Goal: Task Accomplishment & Management: Complete application form

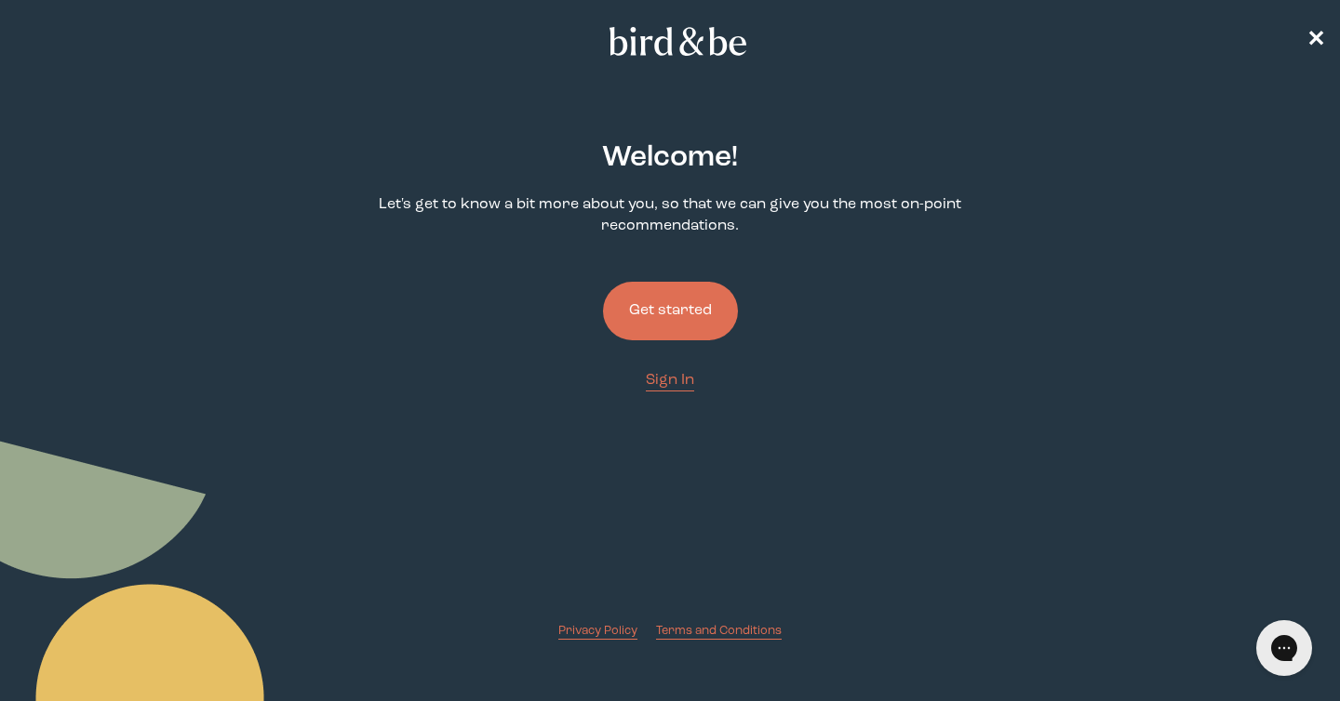
click at [682, 299] on button "Get started" at bounding box center [670, 311] width 135 height 59
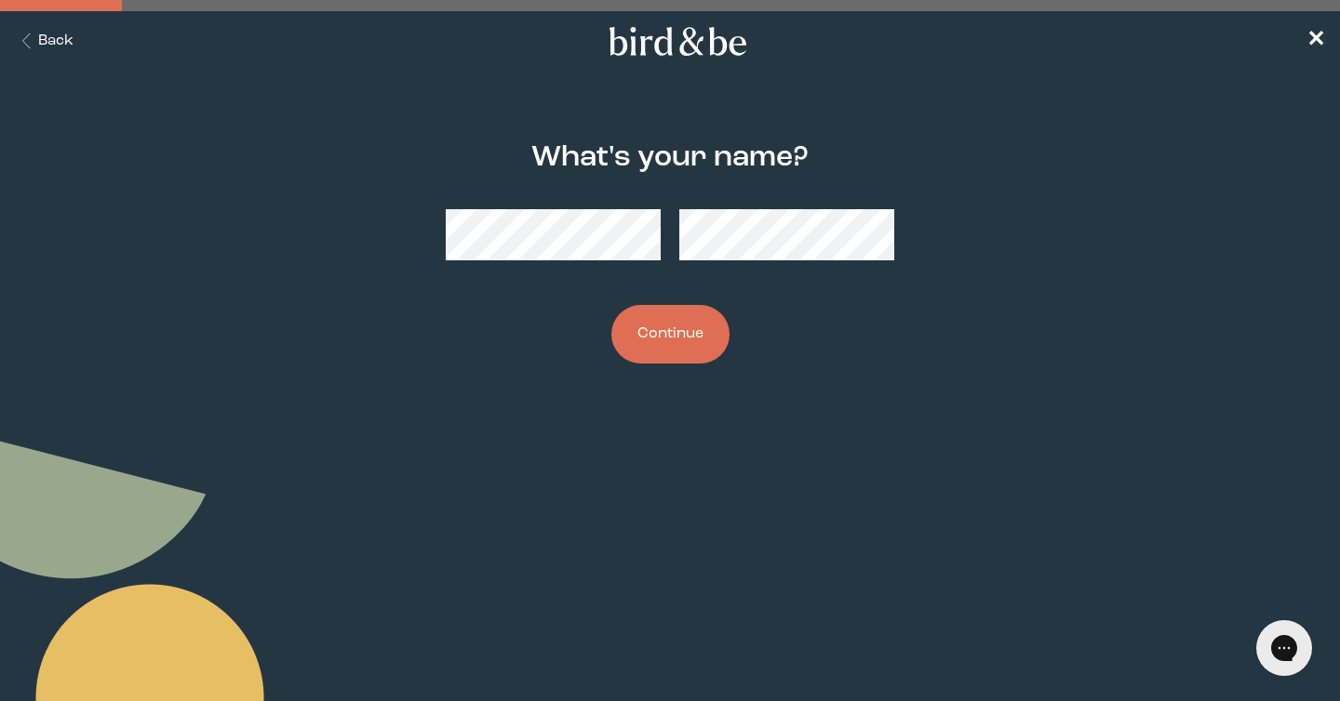
click at [655, 349] on button "Continue" at bounding box center [670, 334] width 118 height 59
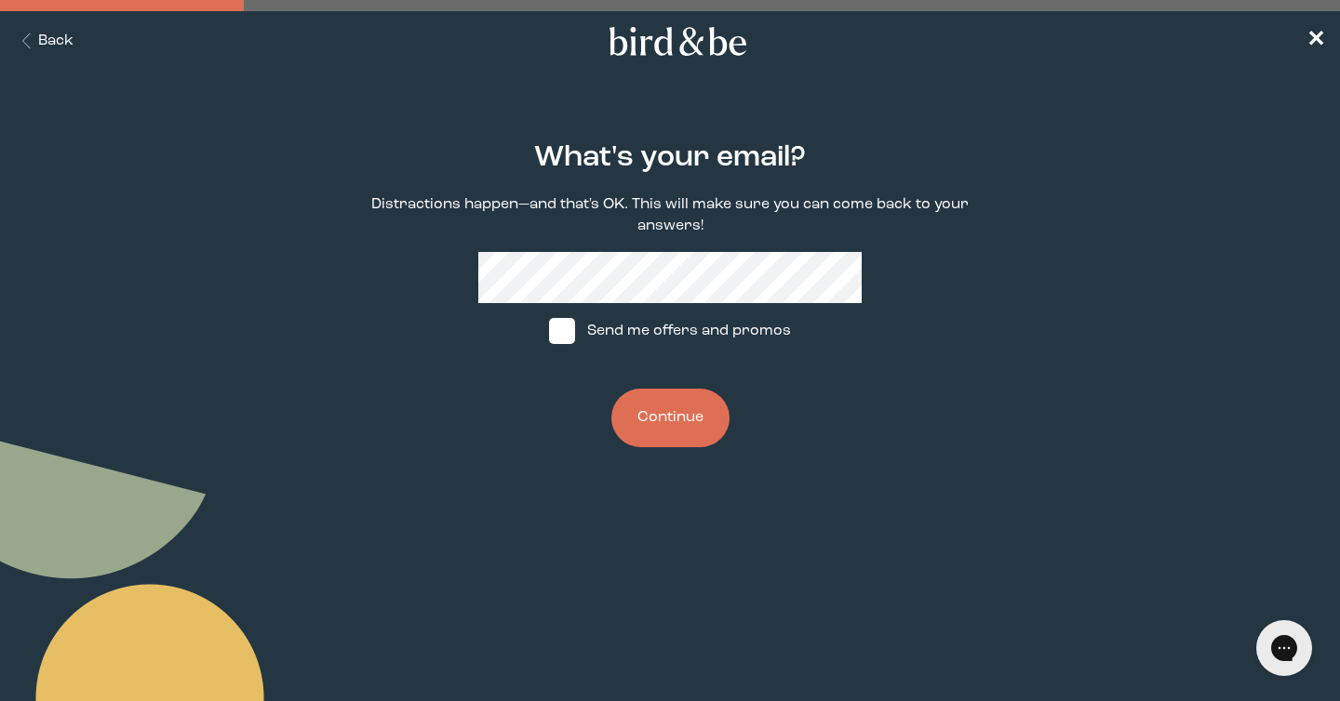
click at [65, 40] on button "Back" at bounding box center [44, 41] width 59 height 21
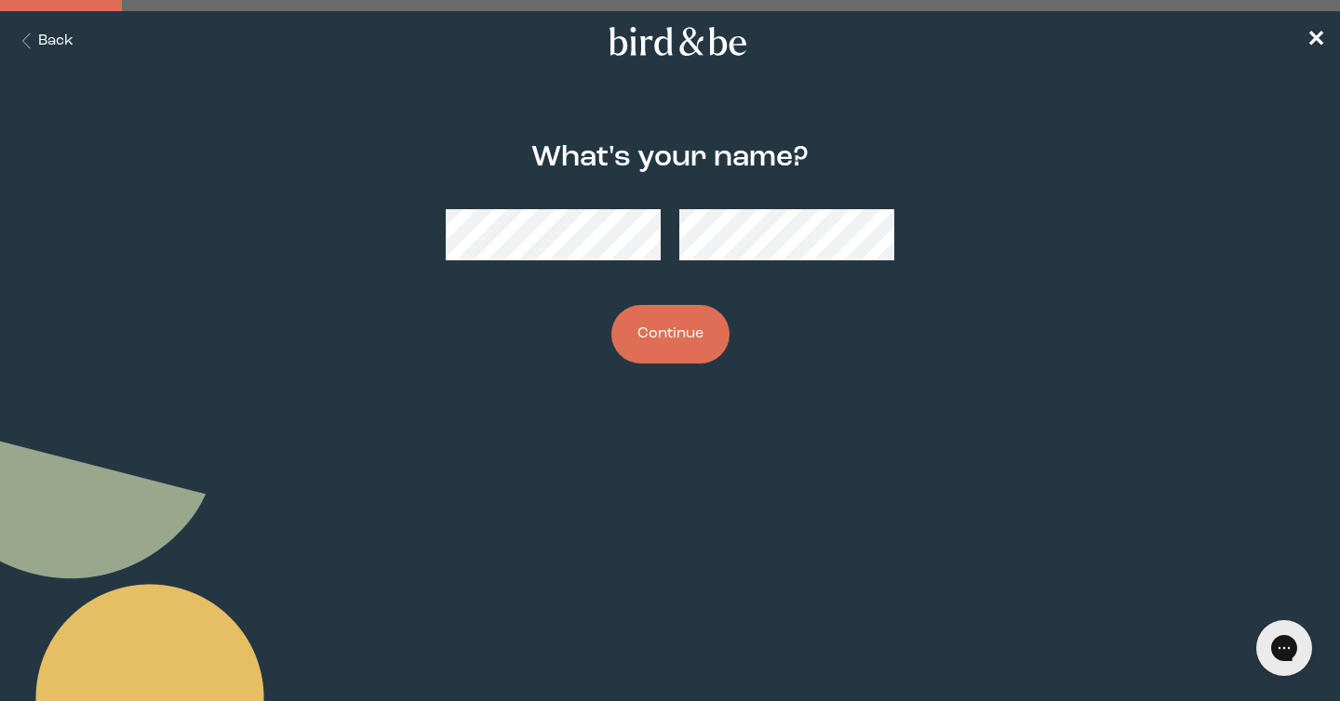
click at [682, 336] on button "Continue" at bounding box center [670, 334] width 118 height 59
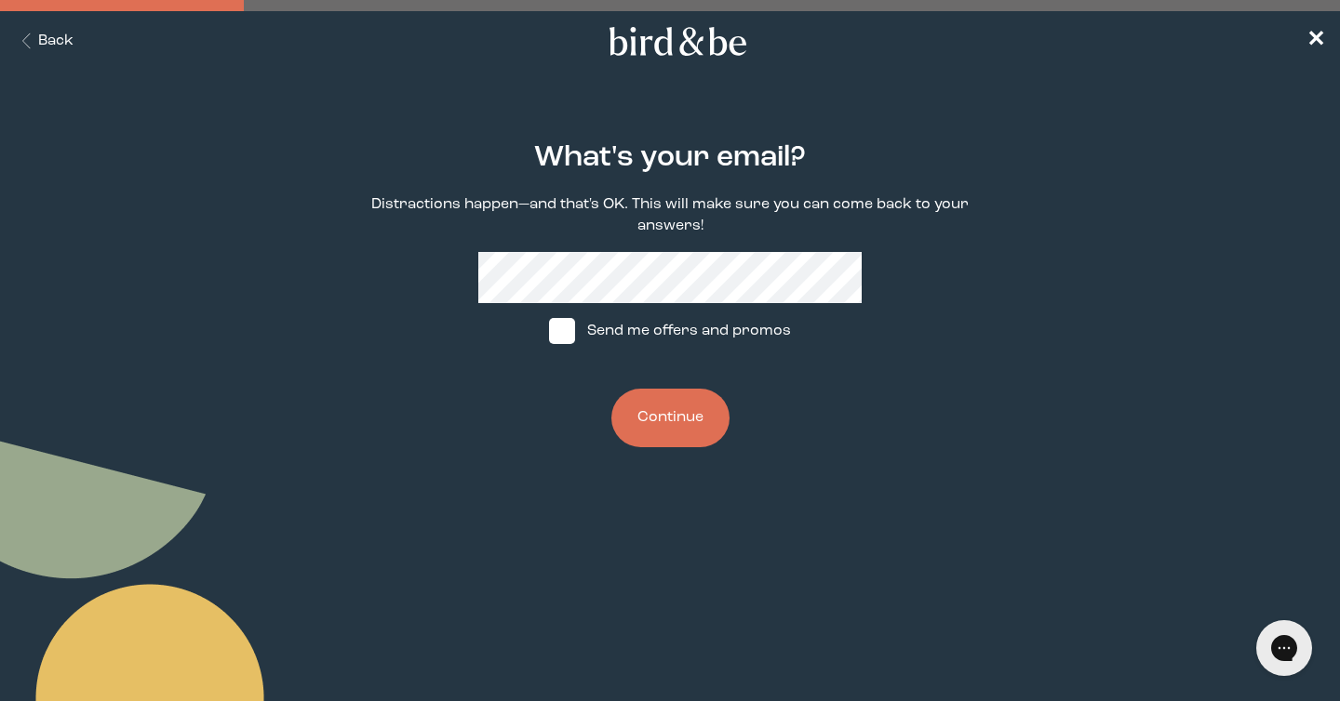
click at [862, 457] on div "What's your email? Distractions happen—and that's OK. This will make sure you c…" at bounding box center [670, 296] width 640 height 366
click at [652, 407] on button "Continue" at bounding box center [670, 418] width 118 height 59
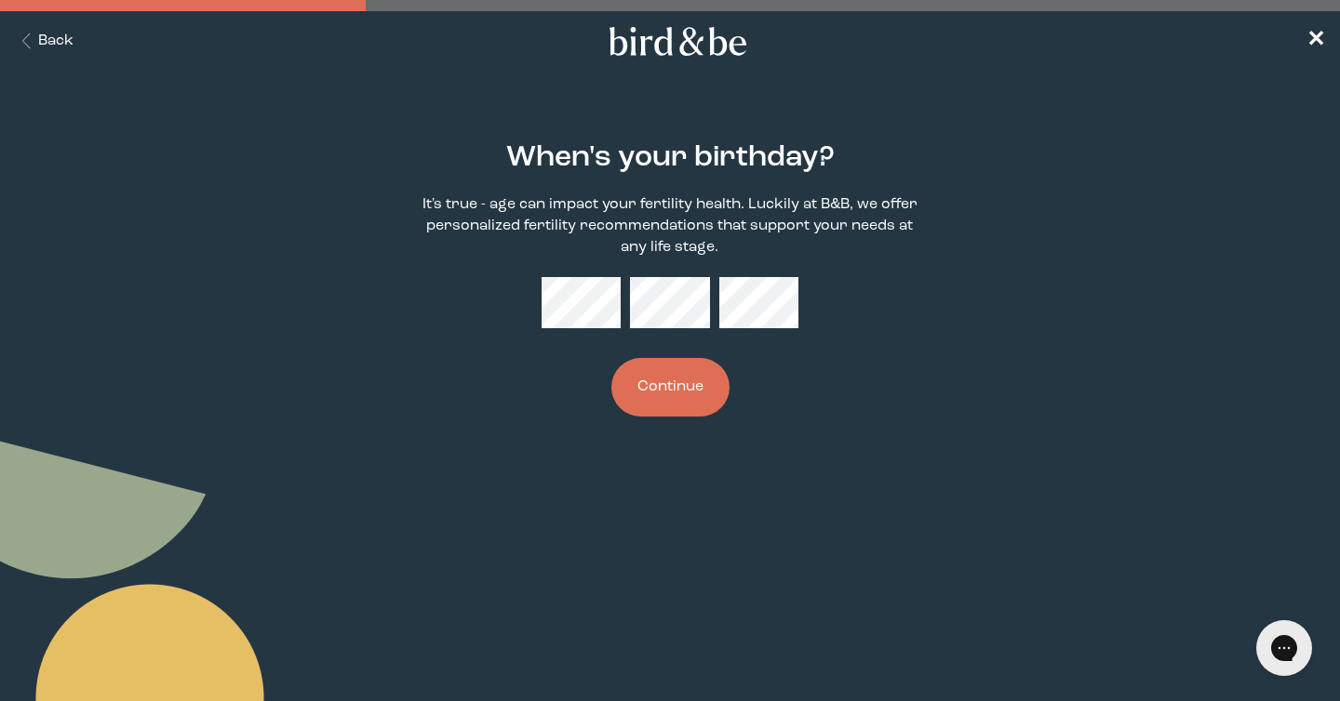
click at [647, 385] on button "Continue" at bounding box center [670, 387] width 118 height 59
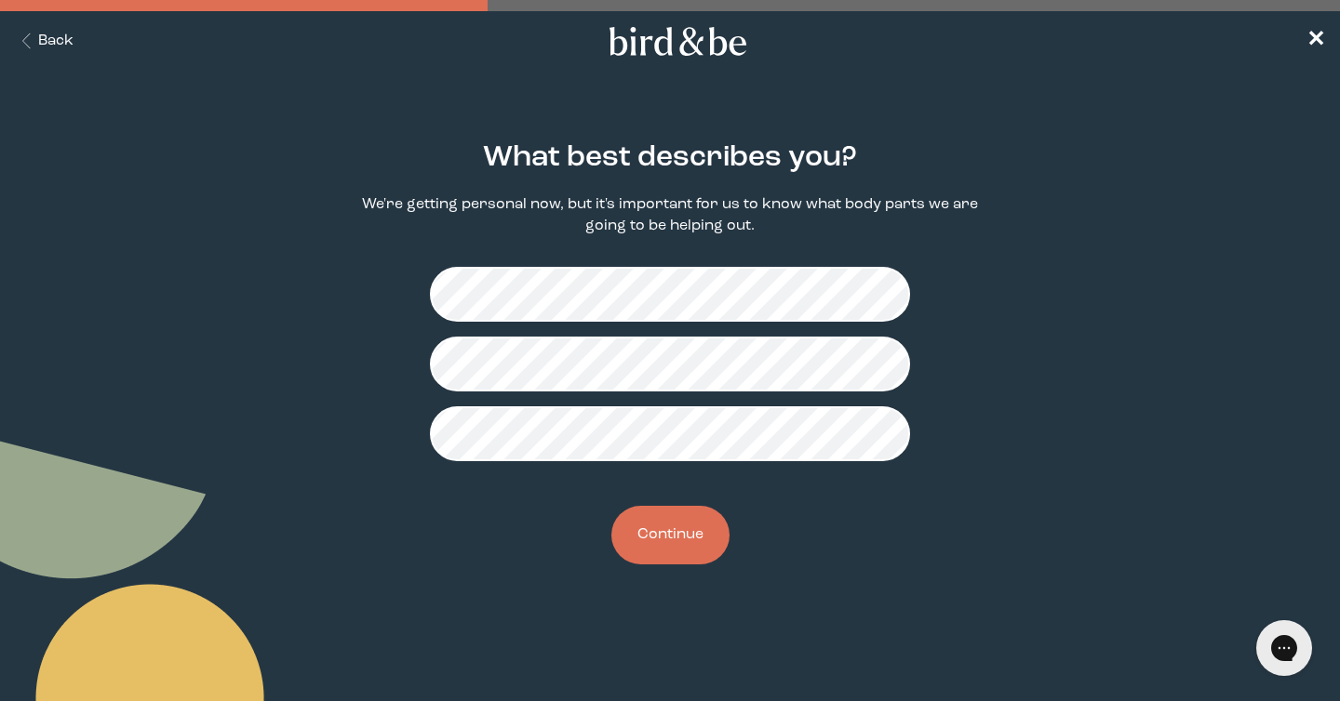
click at [680, 521] on button "Continue" at bounding box center [670, 535] width 118 height 59
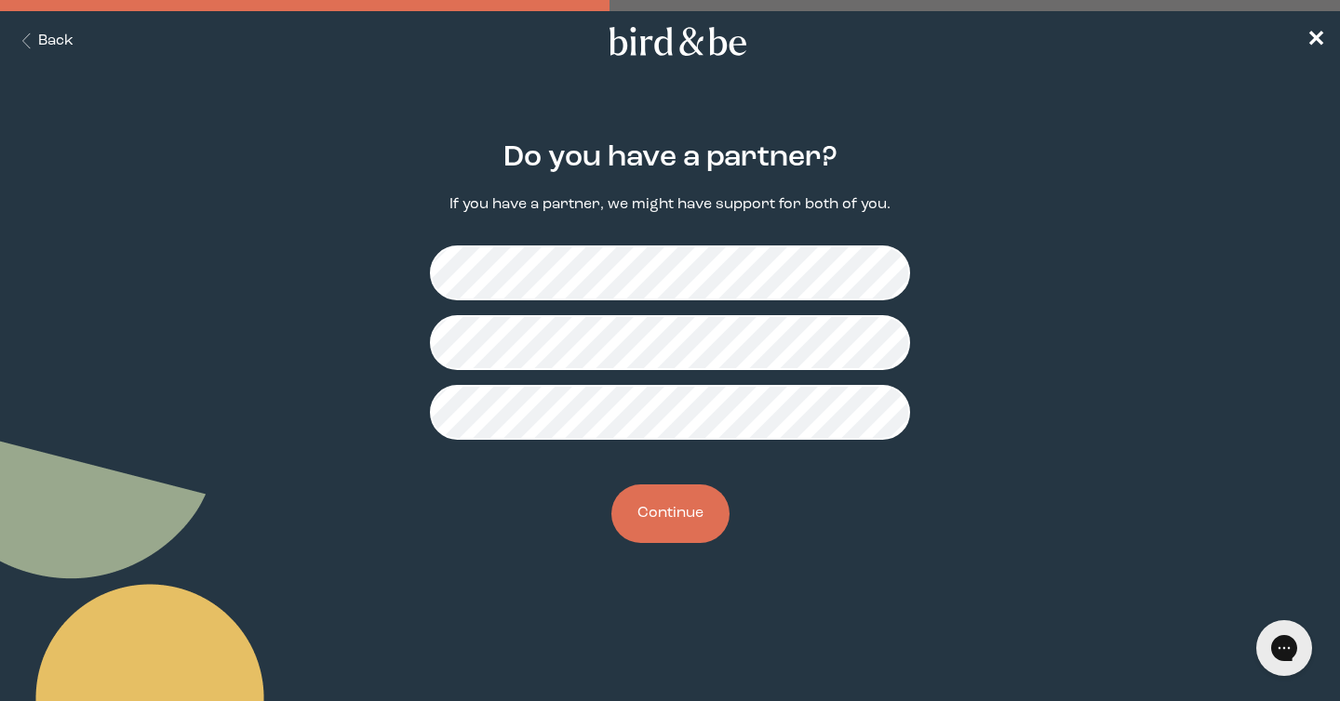
click at [680, 504] on button "Continue" at bounding box center [670, 514] width 118 height 59
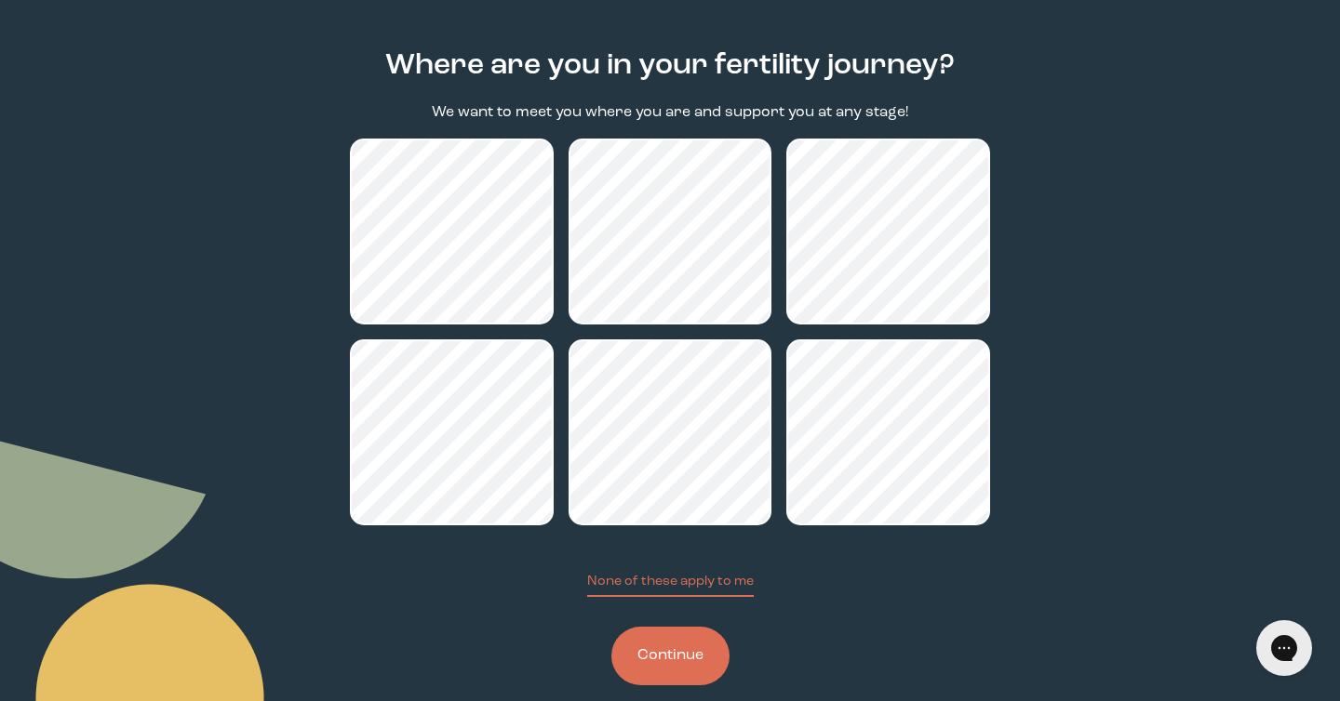
scroll to position [122, 0]
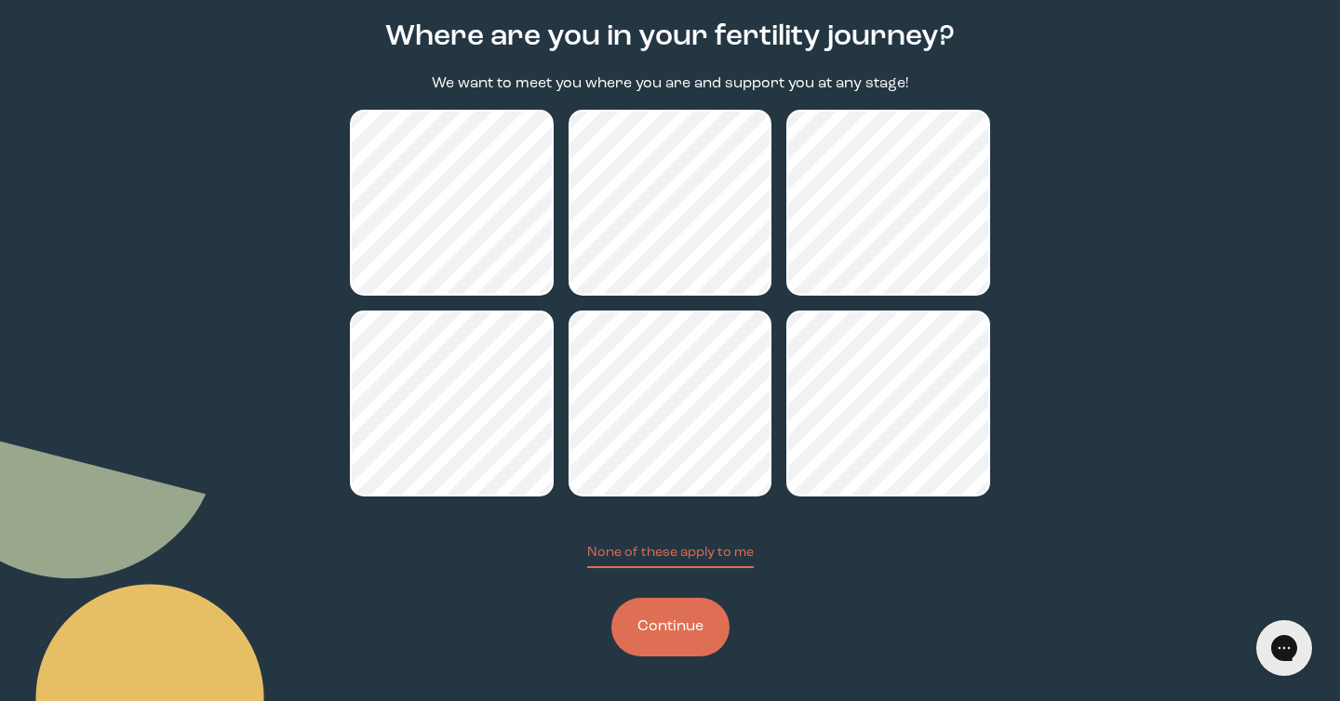
click at [680, 618] on button "Continue" at bounding box center [670, 627] width 118 height 59
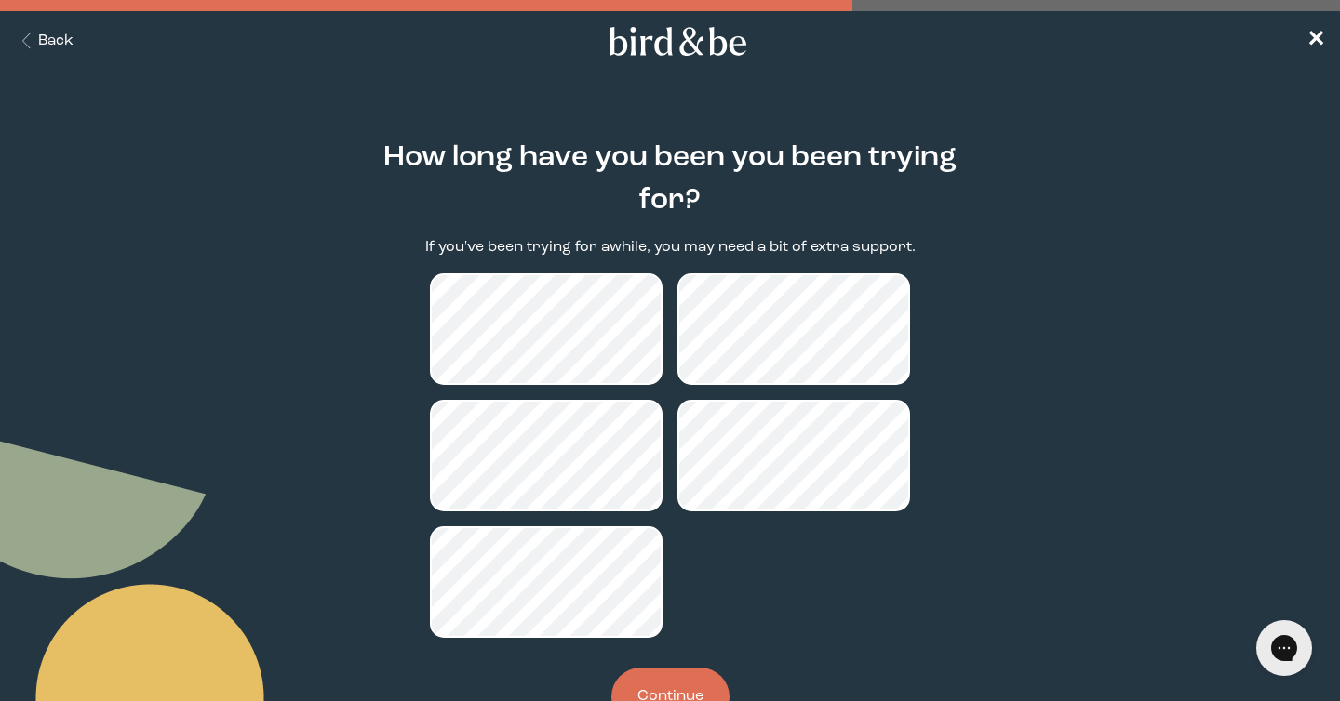
click at [681, 678] on button "Continue" at bounding box center [670, 697] width 118 height 59
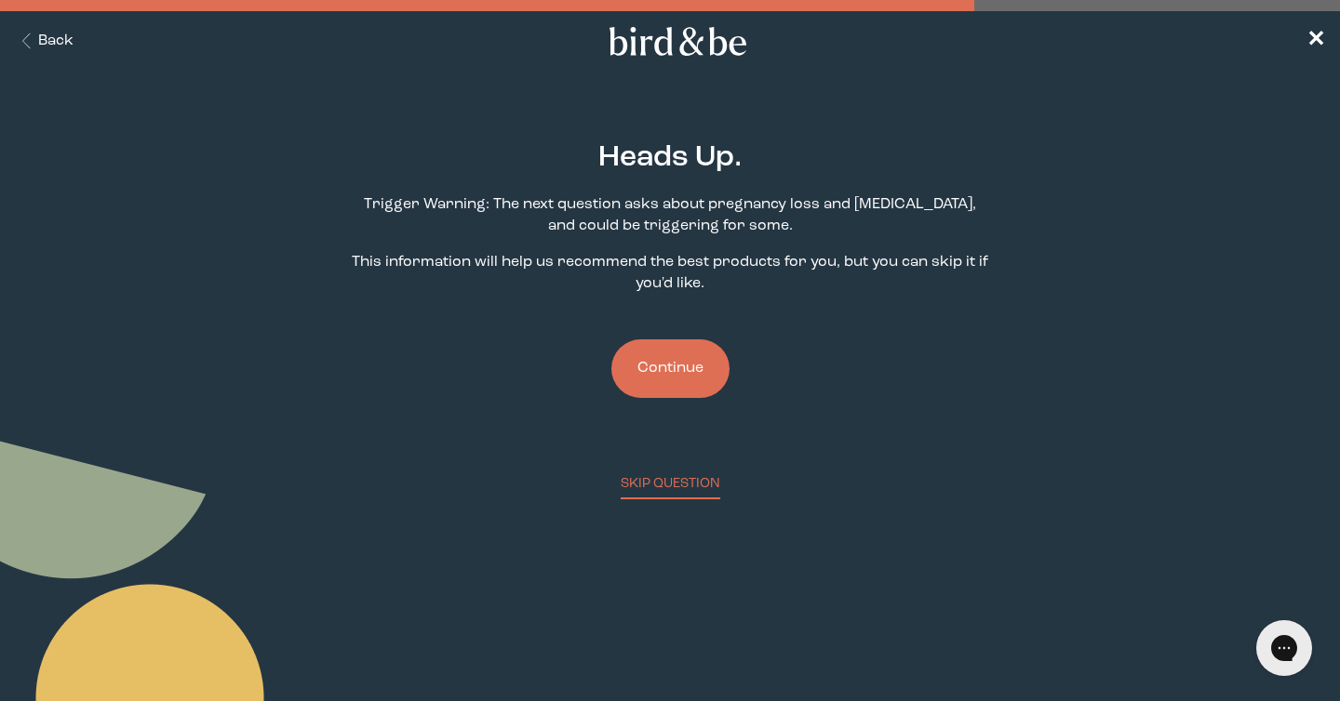
click at [686, 367] on button "Continue" at bounding box center [670, 369] width 118 height 59
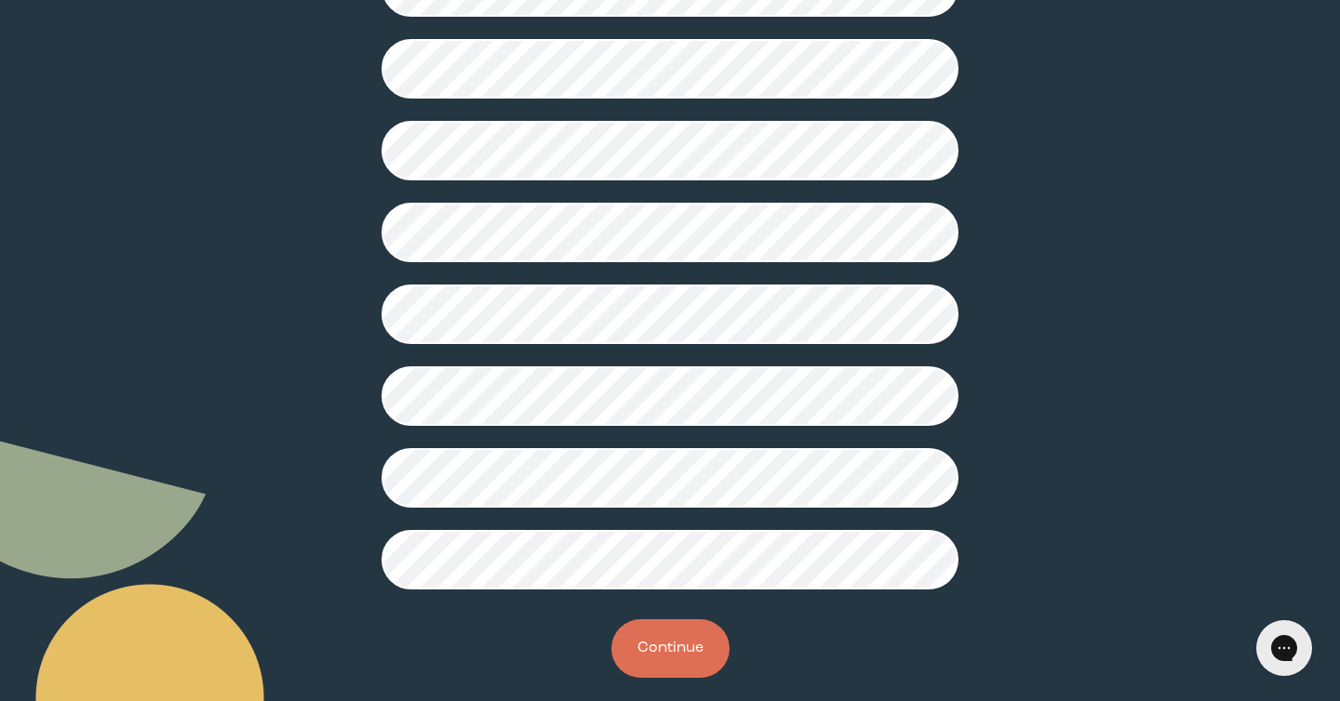
scroll to position [462, 0]
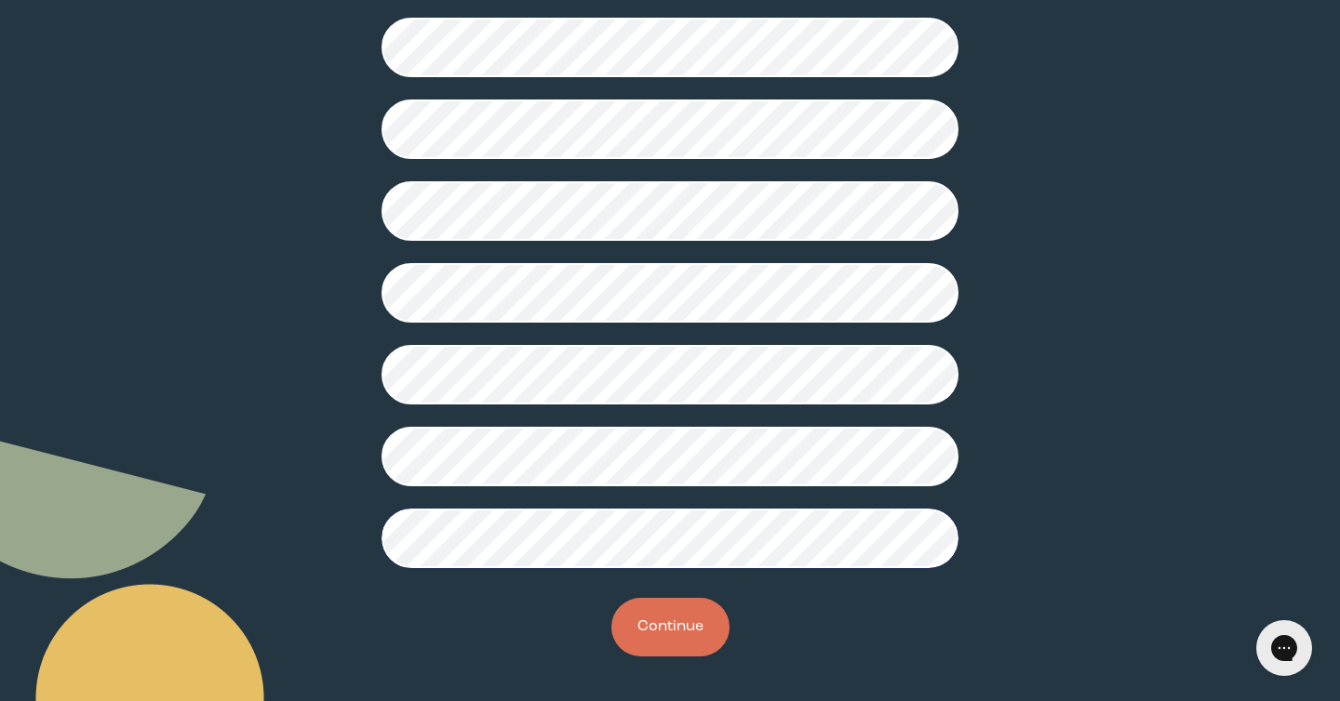
click at [667, 633] on button "Continue" at bounding box center [670, 627] width 118 height 59
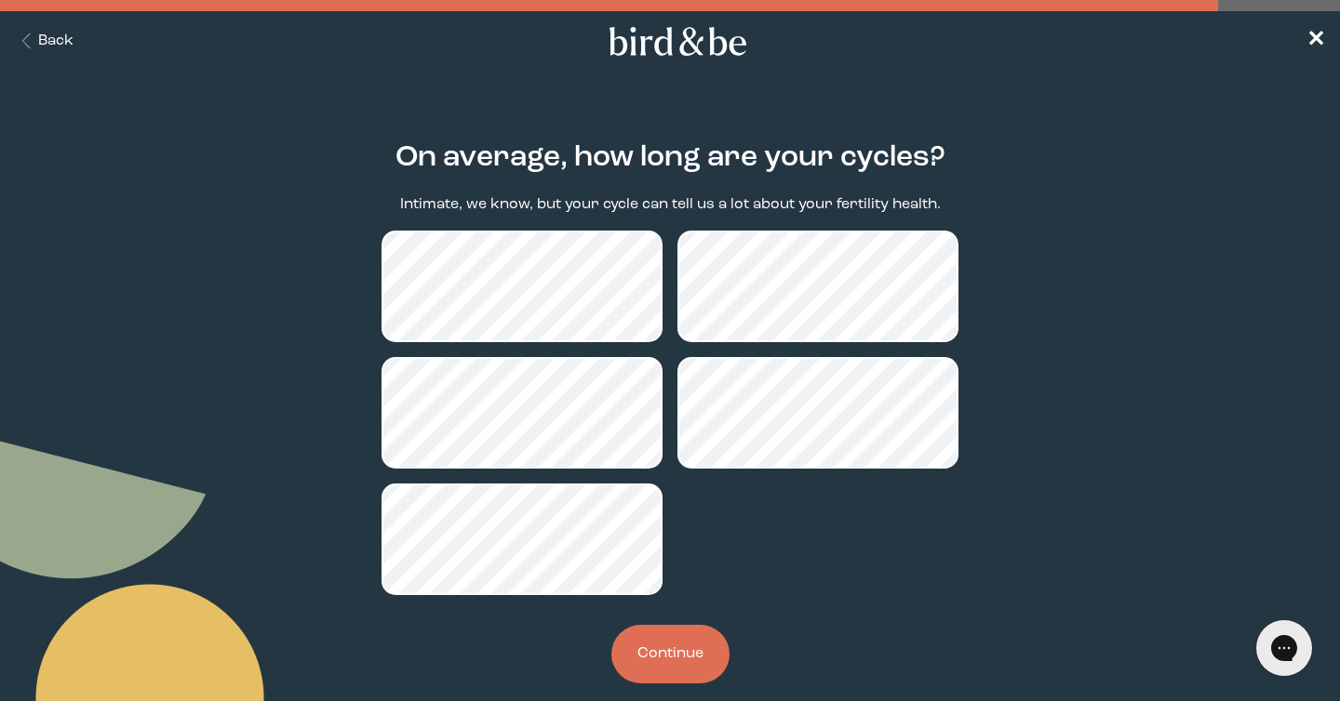
click at [665, 659] on button "Continue" at bounding box center [670, 654] width 118 height 59
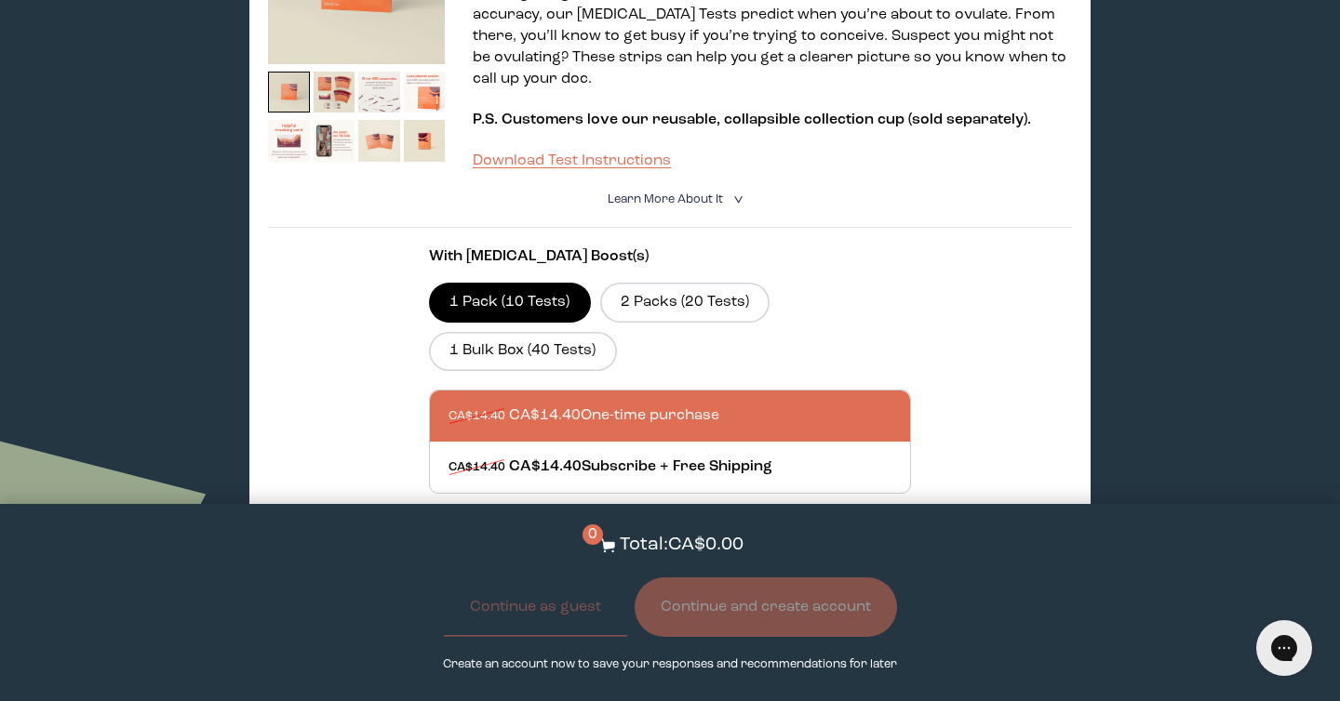
scroll to position [1368, 0]
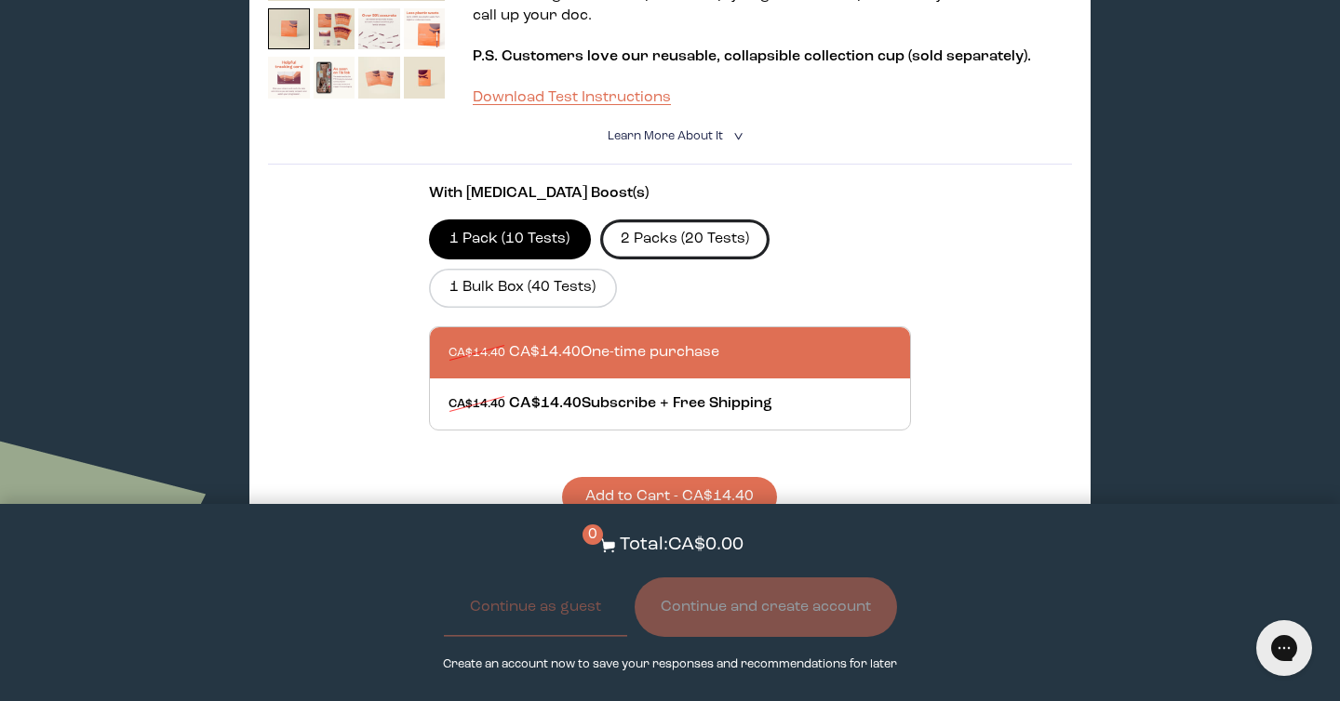
click at [727, 220] on label "2 Packs (20 Tests)" at bounding box center [685, 239] width 170 height 39
click at [0, 0] on input "2 Packs (20 Tests)" at bounding box center [0, 0] width 0 height 0
click at [564, 220] on label "1 Pack (10 Tests)" at bounding box center [510, 239] width 162 height 39
click at [0, 0] on input "1 Pack (10 Tests)" at bounding box center [0, 0] width 0 height 0
click at [632, 220] on label "2 Packs (20 Tests)" at bounding box center [685, 239] width 170 height 39
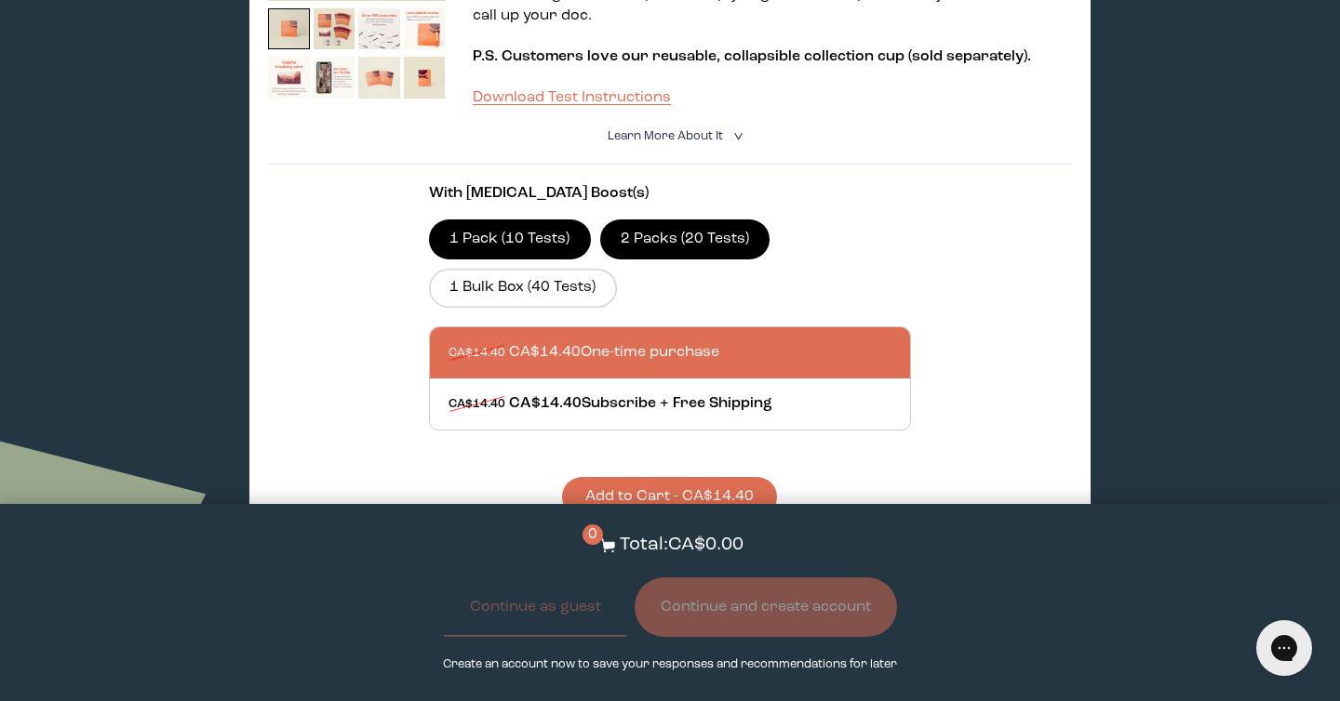
click at [0, 0] on input "2 Packs (20 Tests)" at bounding box center [0, 0] width 0 height 0
click at [555, 220] on label "1 Pack (10 Tests)" at bounding box center [510, 239] width 162 height 39
click at [0, 0] on input "1 Pack (10 Tests)" at bounding box center [0, 0] width 0 height 0
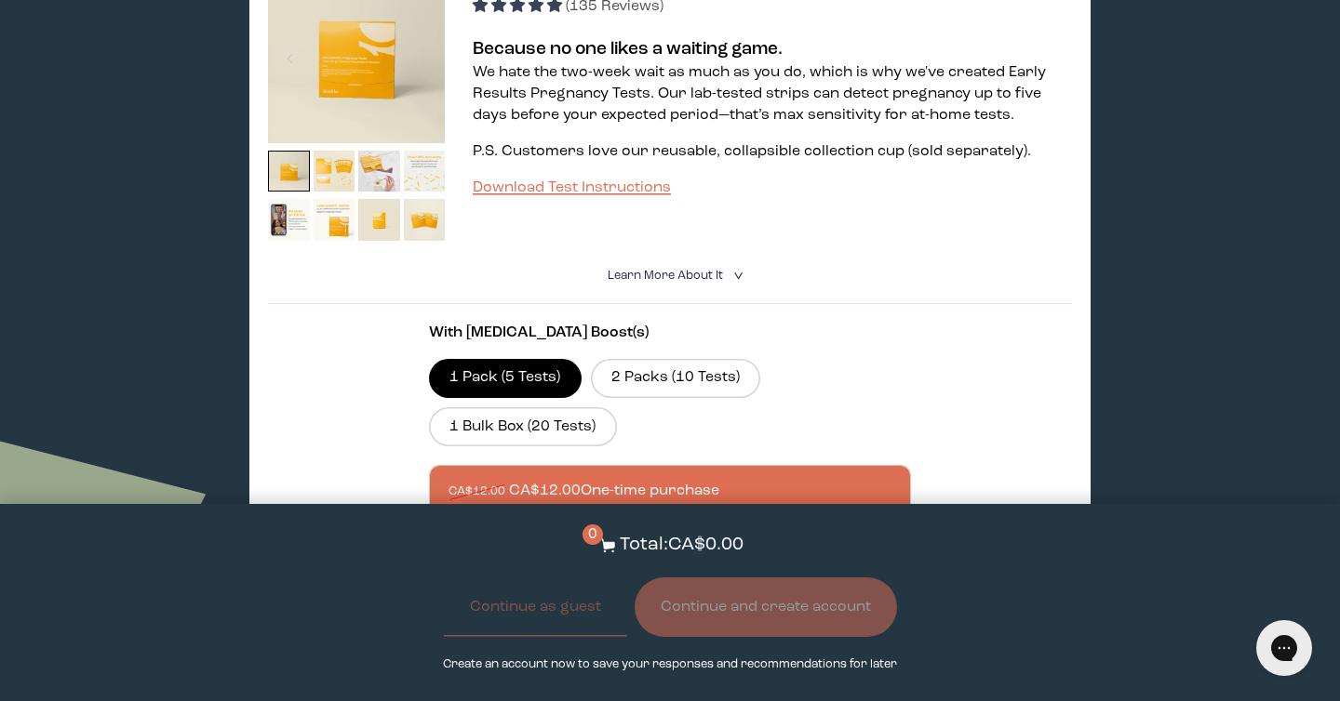
scroll to position [2150, 0]
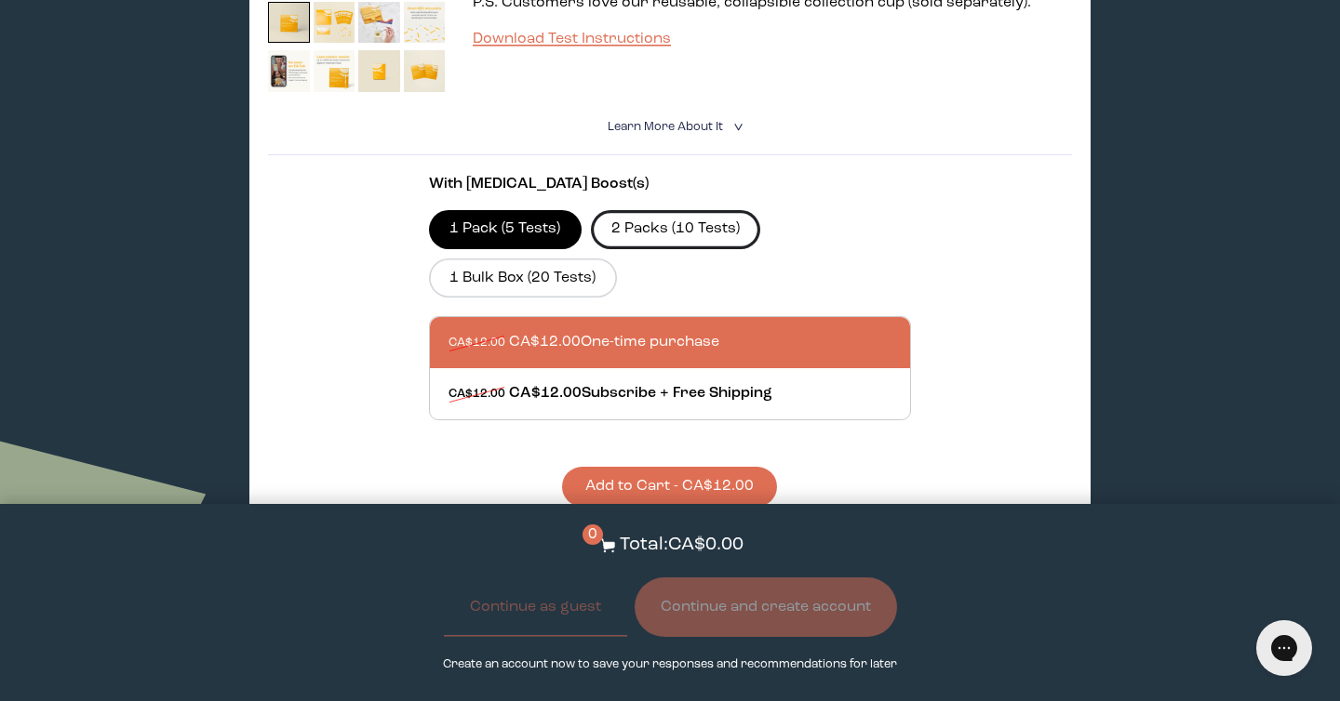
click at [699, 210] on label "2 Packs (10 Tests)" at bounding box center [676, 229] width 170 height 39
click at [0, 0] on input "2 Packs (10 Tests)" at bounding box center [0, 0] width 0 height 0
click at [537, 210] on label "1 Pack (5 Tests)" at bounding box center [505, 229] width 153 height 39
click at [0, 0] on input "1 Pack (5 Tests)" at bounding box center [0, 0] width 0 height 0
click at [630, 210] on label "2 Packs (10 Tests)" at bounding box center [676, 229] width 170 height 39
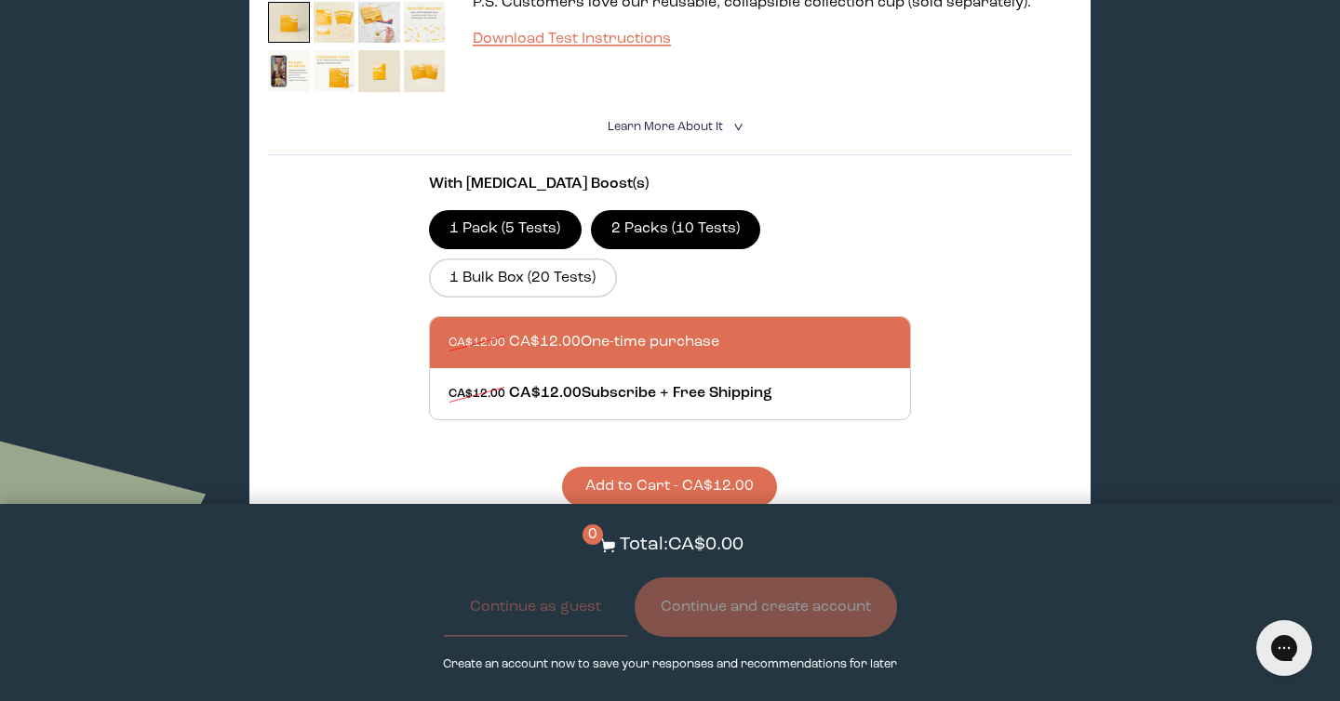
click at [0, 0] on input "2 Packs (10 Tests)" at bounding box center [0, 0] width 0 height 0
click at [543, 210] on label "1 Pack (5 Tests)" at bounding box center [505, 229] width 153 height 39
click at [0, 0] on input "1 Pack (5 Tests)" at bounding box center [0, 0] width 0 height 0
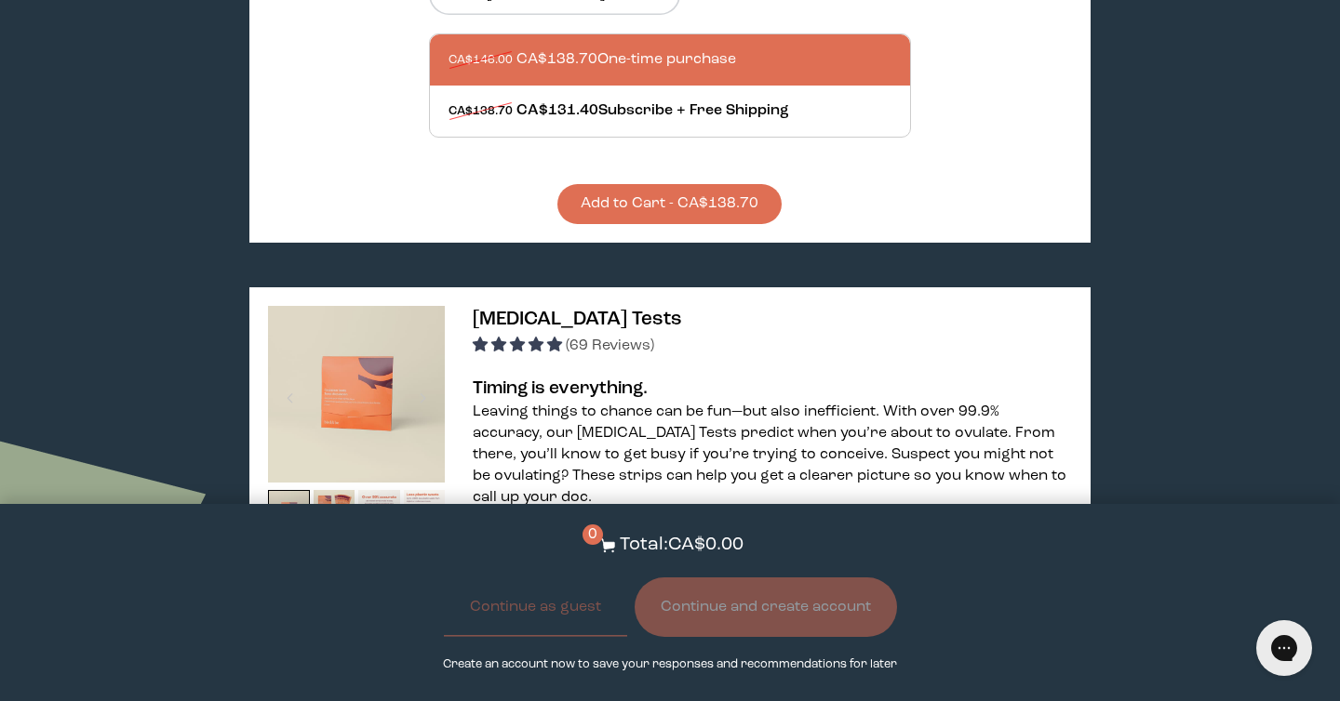
scroll to position [0, 0]
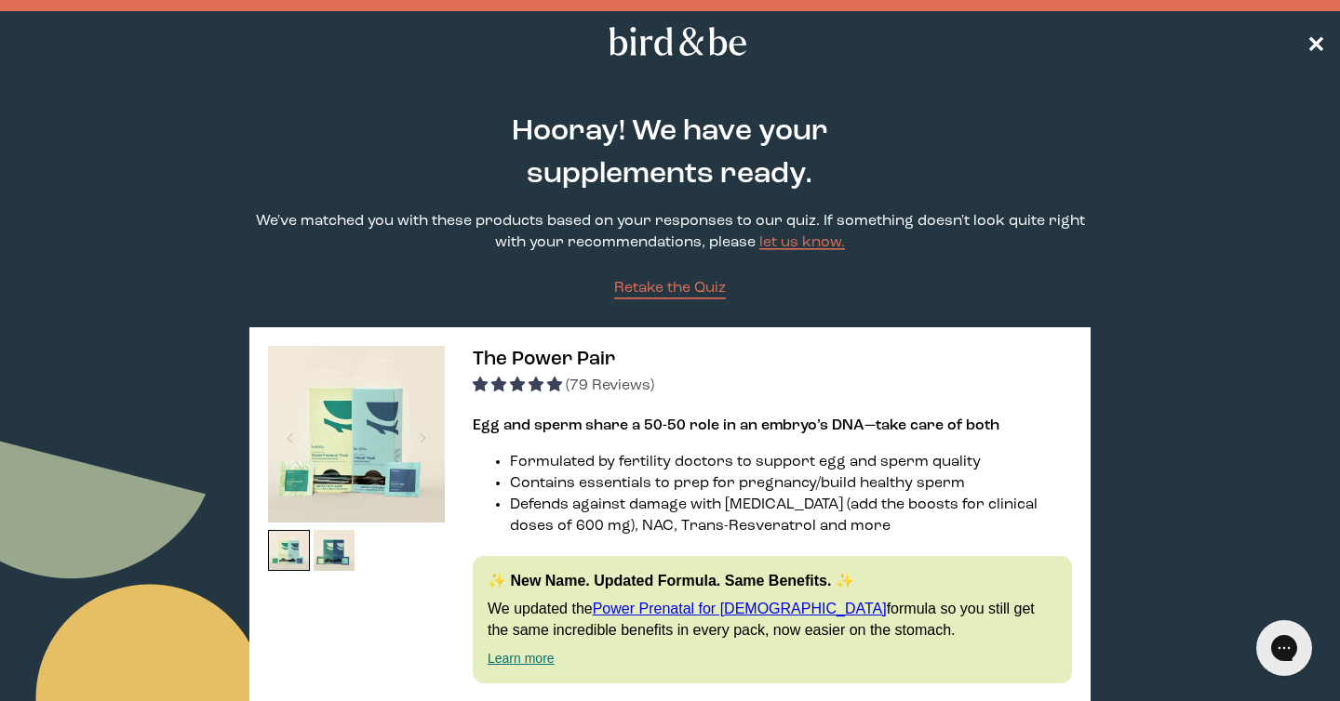
click at [1315, 38] on span "✕" at bounding box center [1315, 42] width 19 height 22
